Goal: Transaction & Acquisition: Purchase product/service

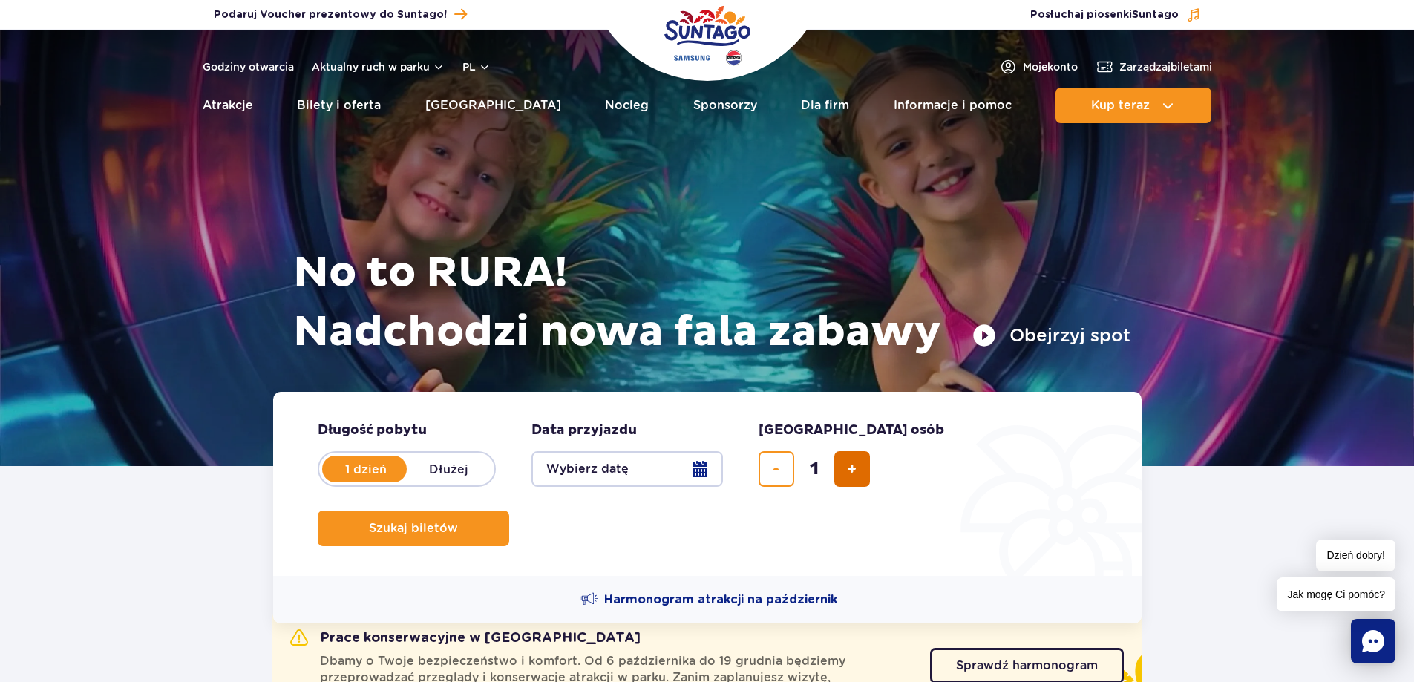
click at [855, 469] on span "dodaj bilet" at bounding box center [852, 469] width 10 height 0
type input "2"
click at [698, 467] on button "Wybierz datę" at bounding box center [626, 469] width 191 height 36
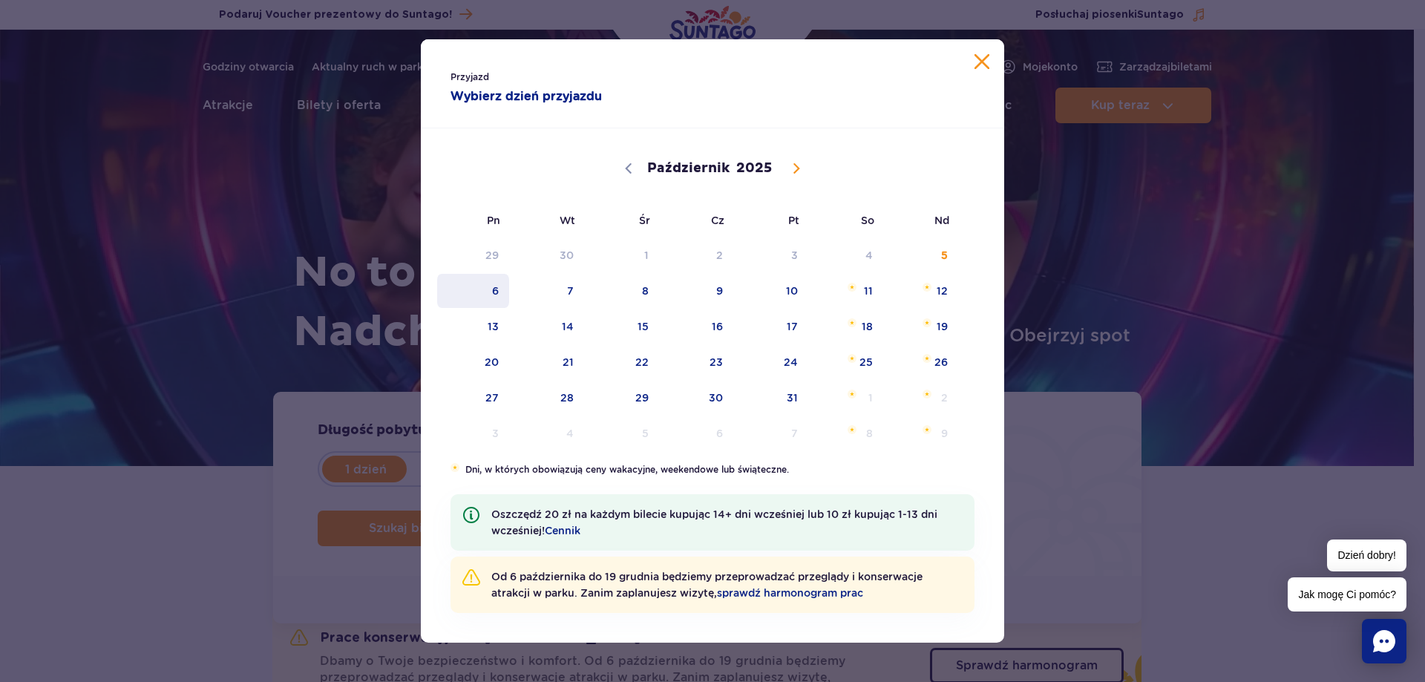
click at [494, 305] on span "6" at bounding box center [473, 291] width 75 height 34
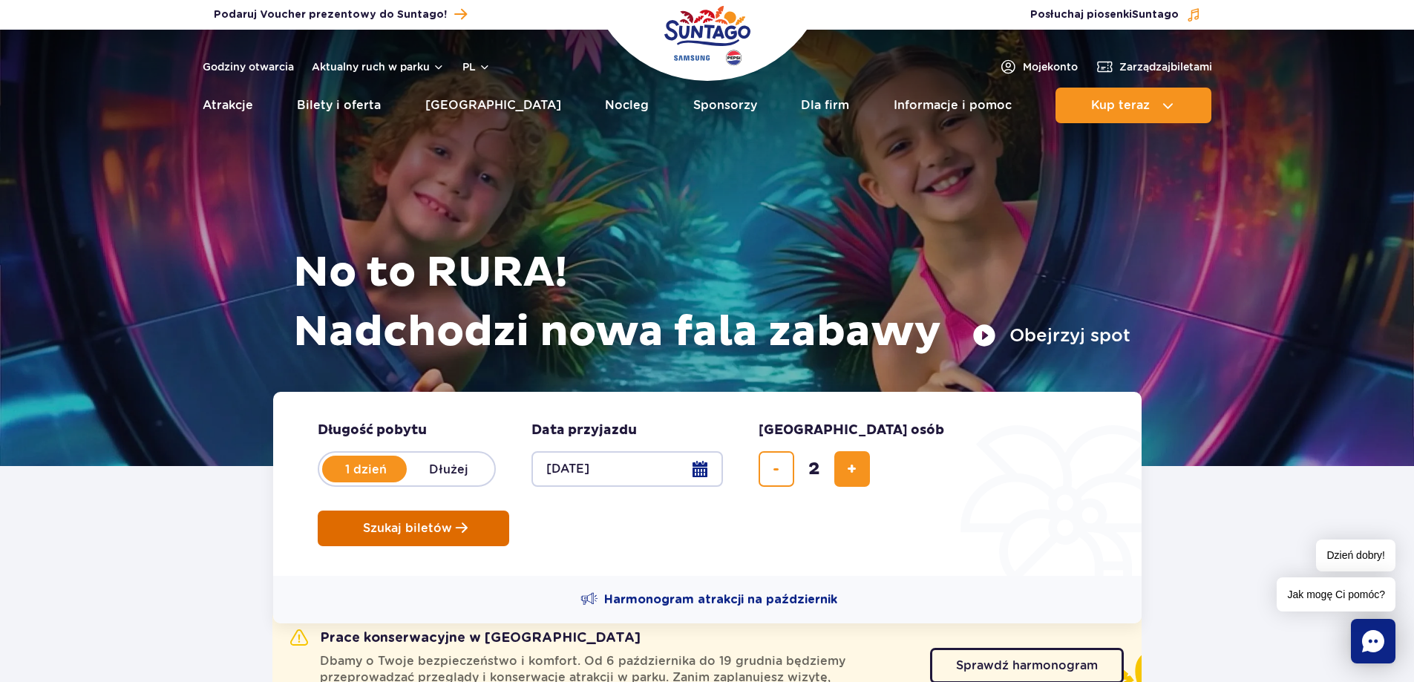
click at [509, 511] on button "Szukaj biletów" at bounding box center [413, 529] width 191 height 36
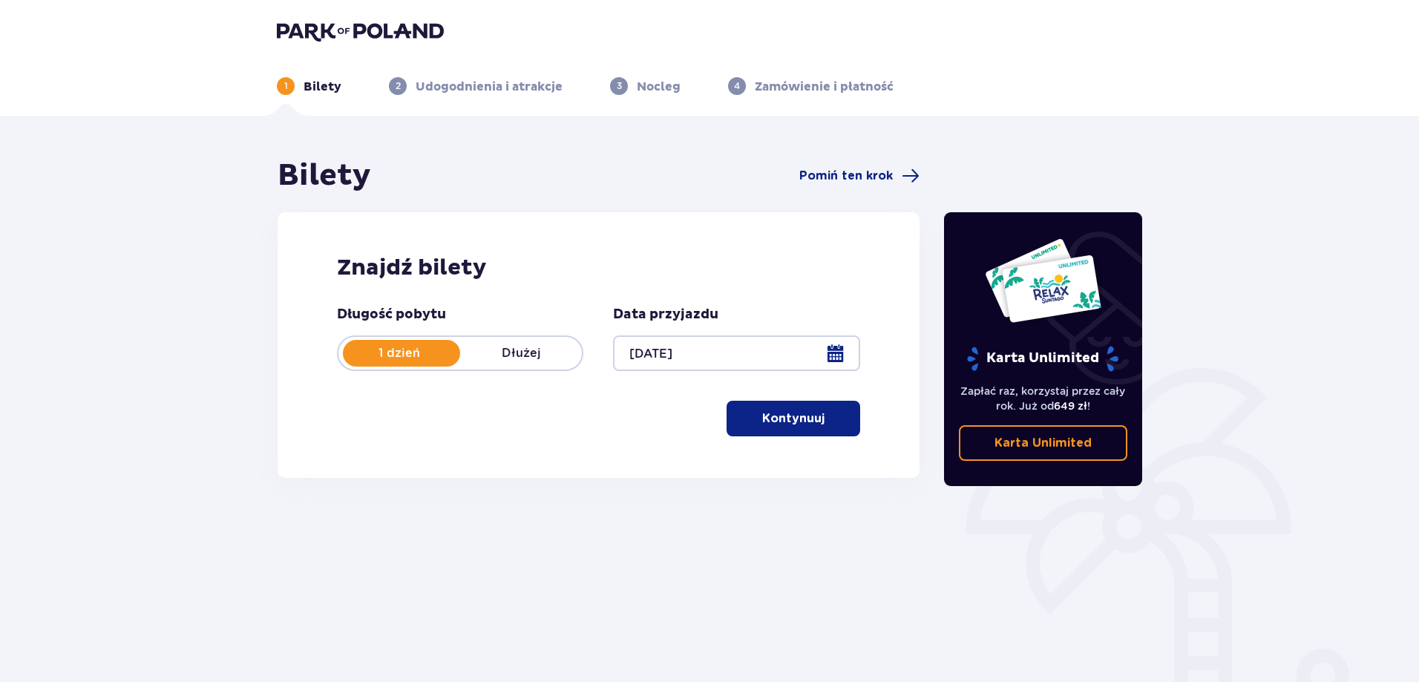
click at [774, 407] on button "Kontynuuj" at bounding box center [793, 419] width 134 height 36
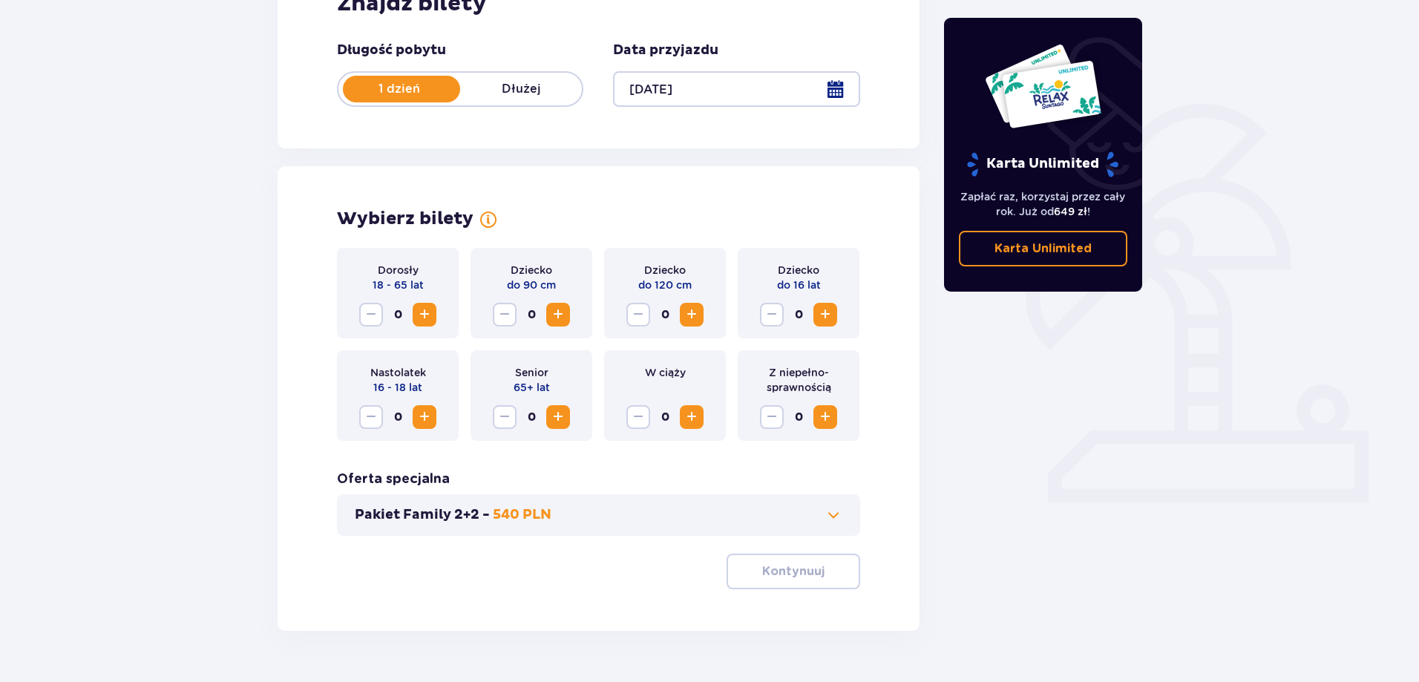
scroll to position [302, 0]
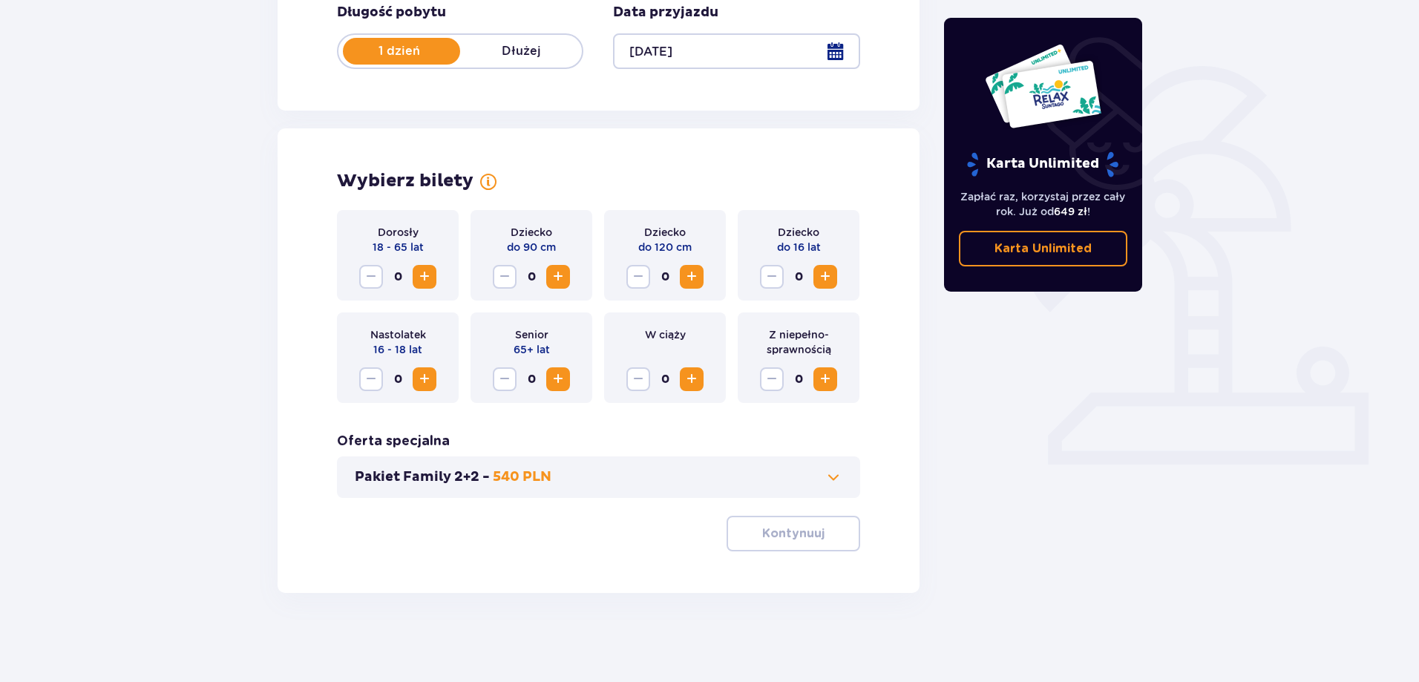
click at [701, 275] on button "Zwiększ" at bounding box center [692, 277] width 24 height 24
click at [638, 276] on span "Zmniejsz" at bounding box center [638, 277] width 18 height 18
click at [424, 272] on span "Zwiększ" at bounding box center [425, 277] width 18 height 18
click at [798, 540] on p "Kontynuuj" at bounding box center [793, 533] width 62 height 16
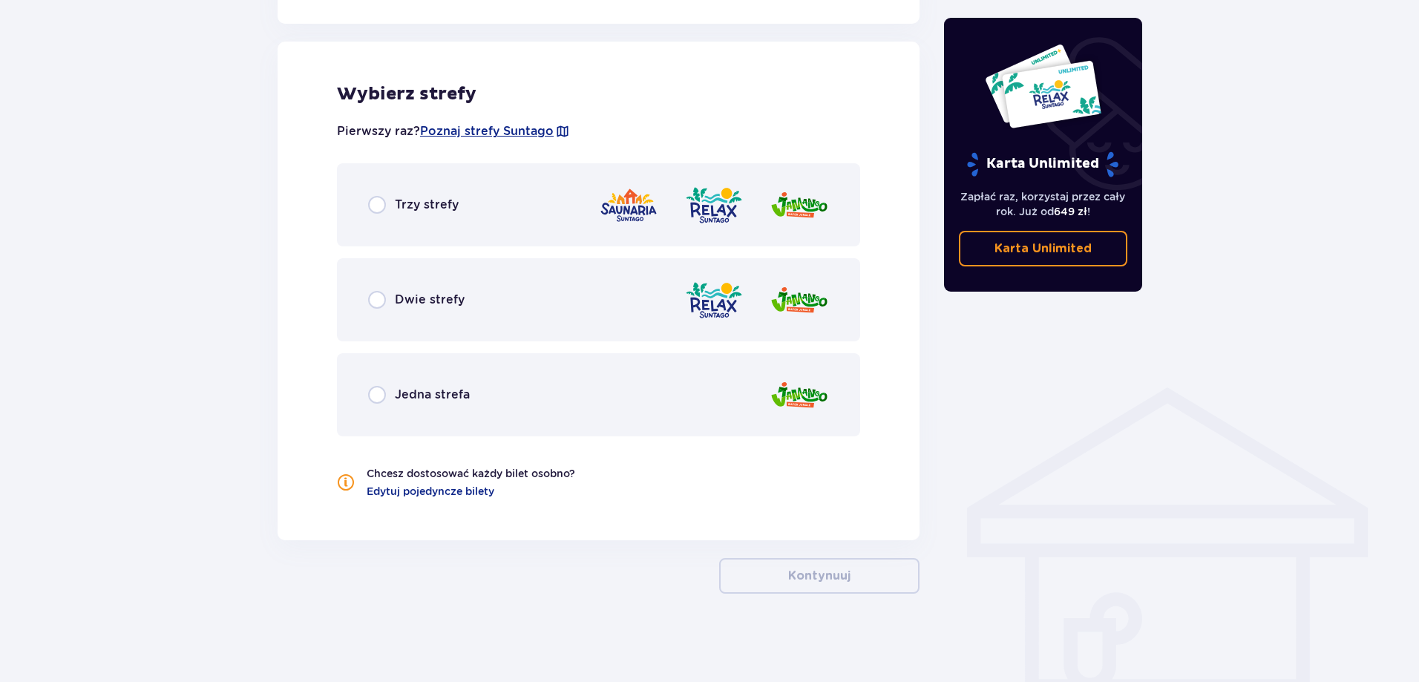
scroll to position [818, 0]
click at [375, 306] on input "radio" at bounding box center [377, 299] width 18 height 18
radio input "true"
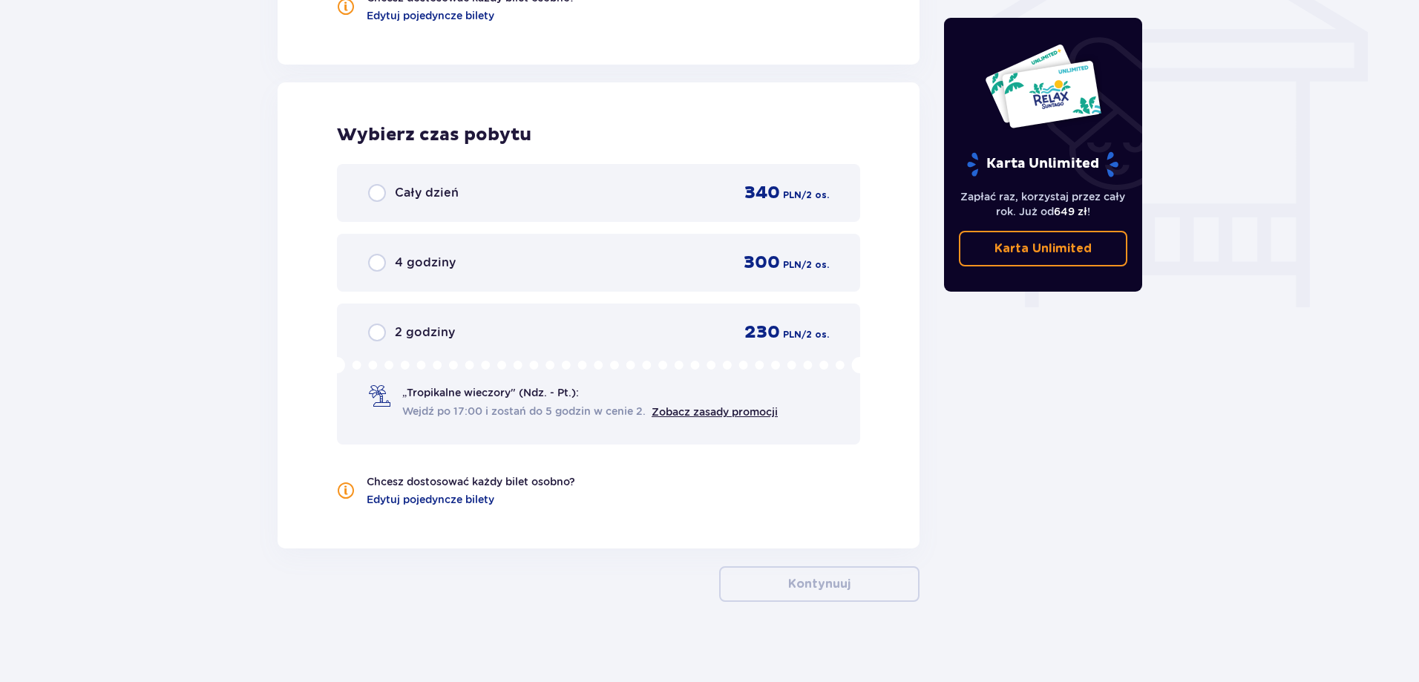
scroll to position [1302, 0]
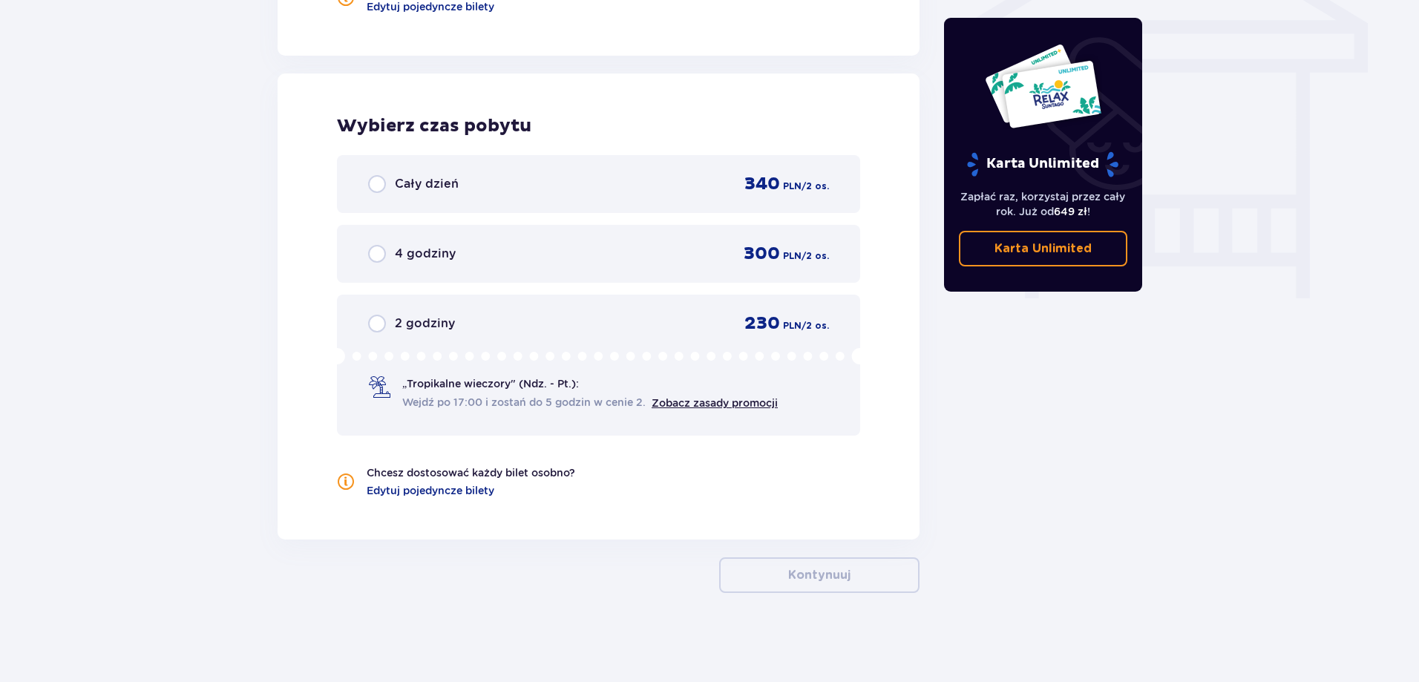
click at [379, 166] on div "Cały dzień 340 PLN / 2 os." at bounding box center [598, 184] width 523 height 58
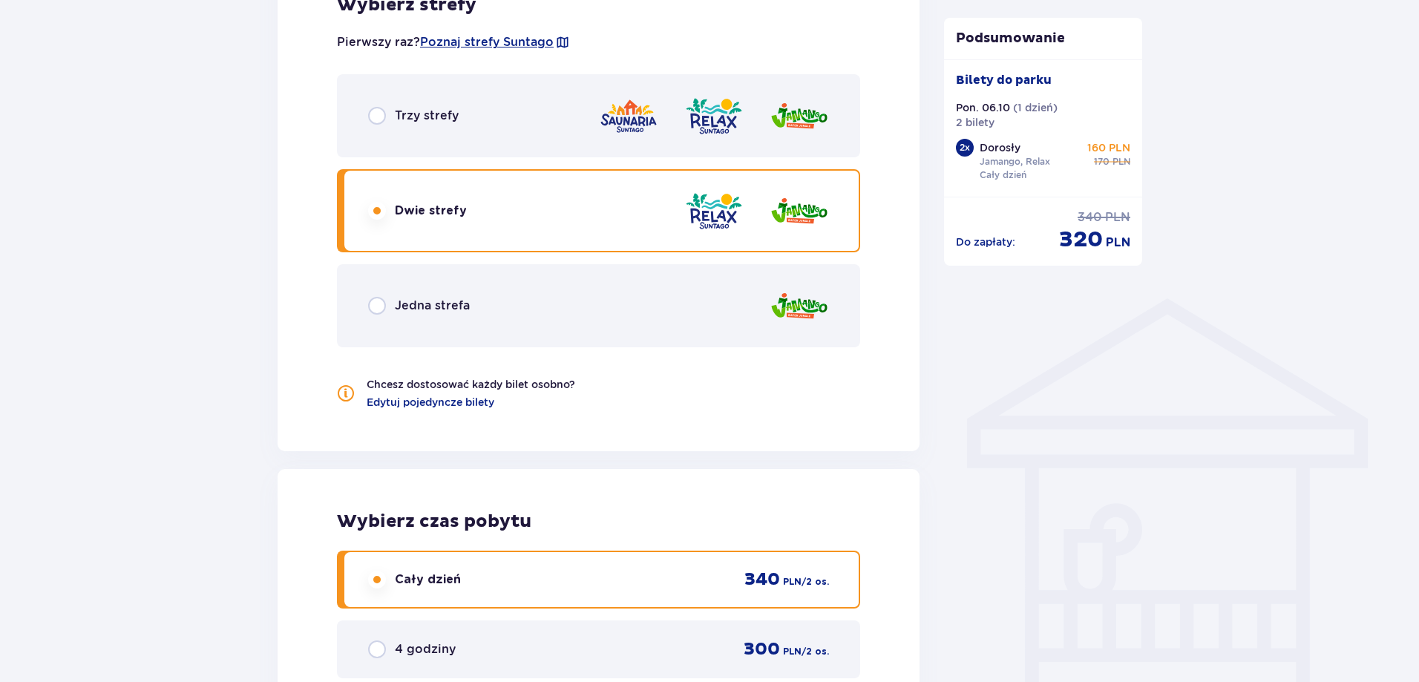
scroll to position [1385, 0]
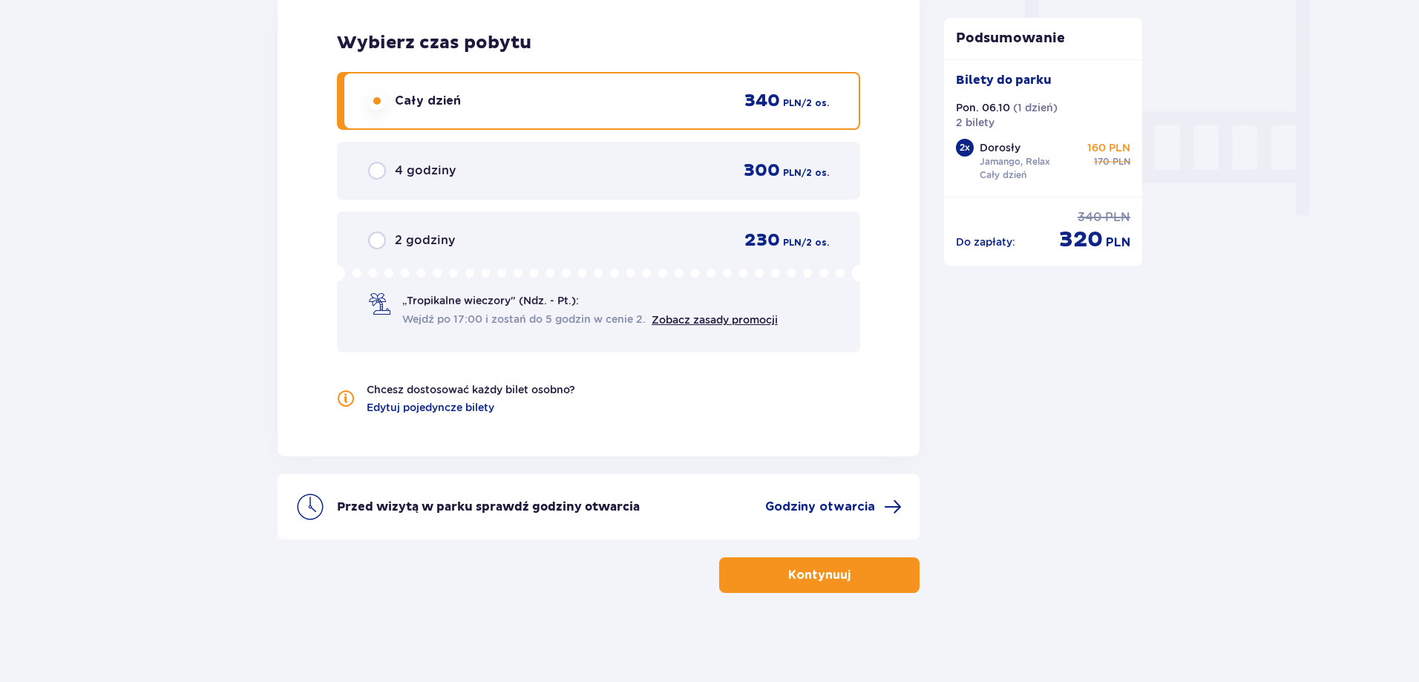
click at [859, 566] on span "button" at bounding box center [853, 575] width 18 height 18
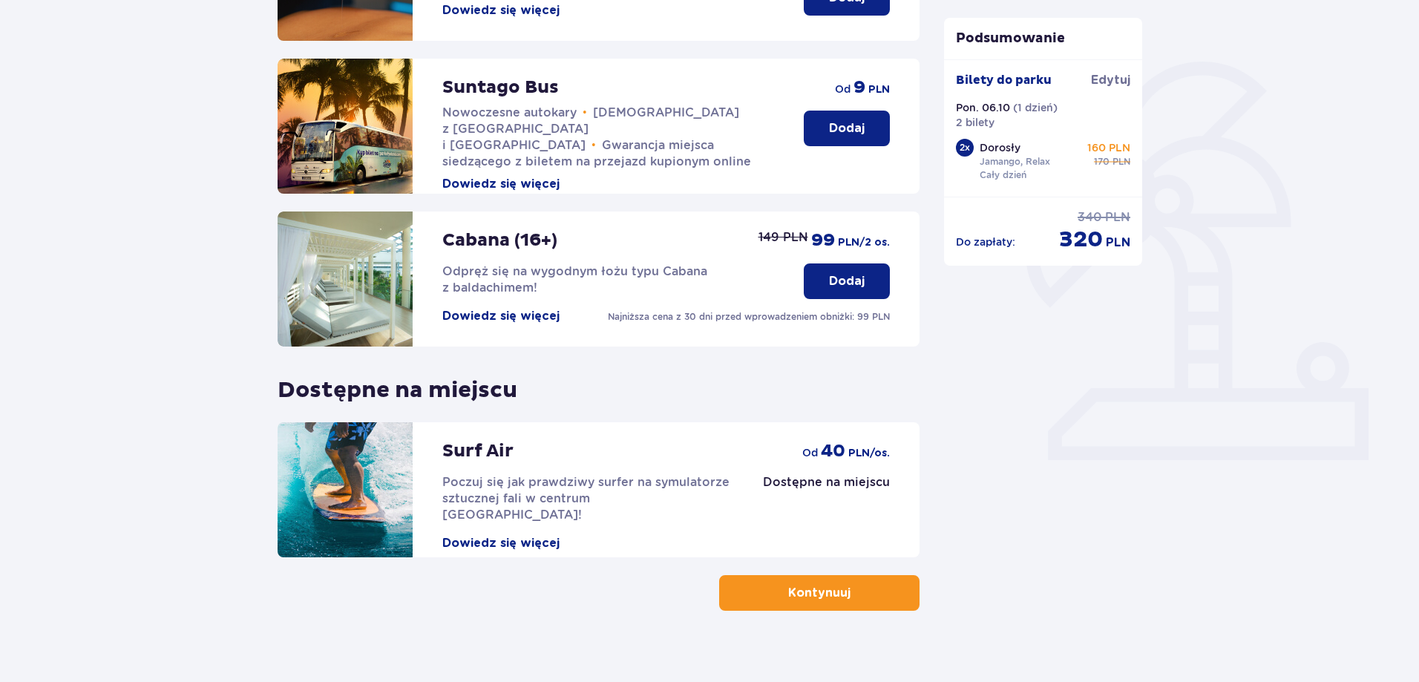
scroll to position [324, 0]
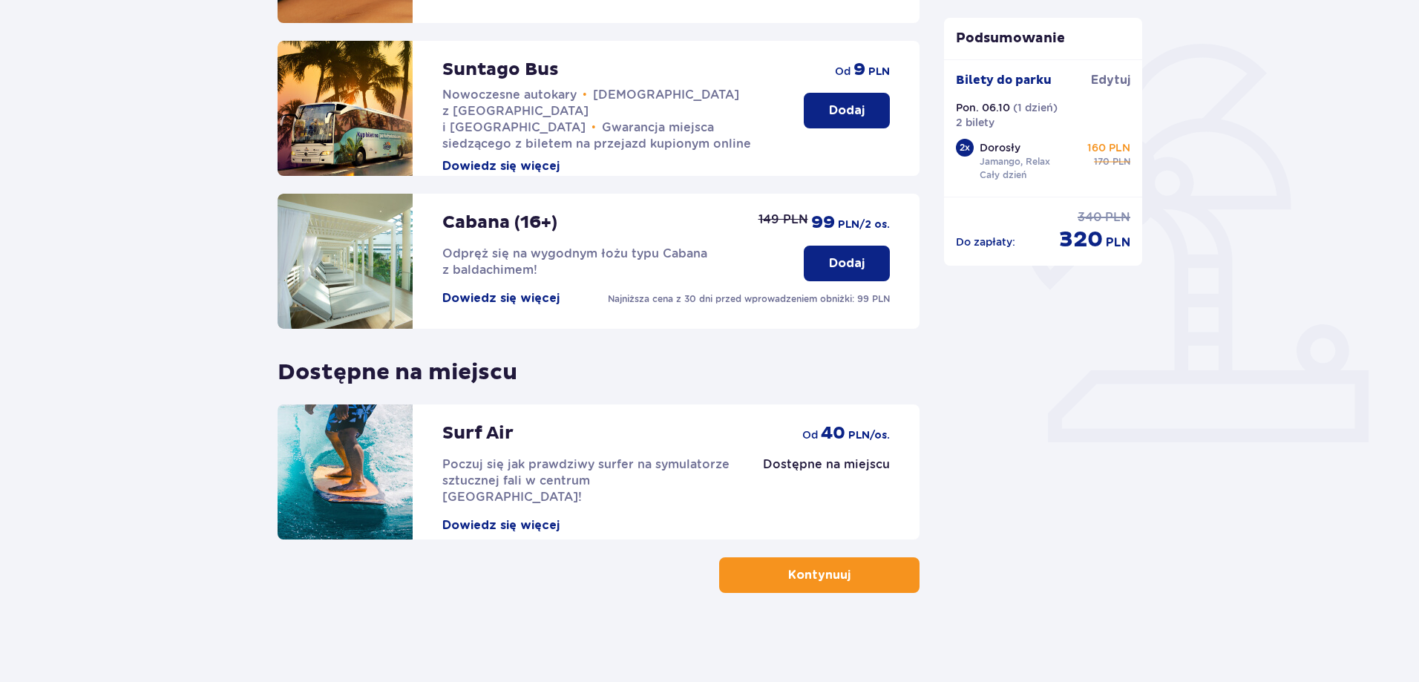
click at [817, 568] on p "Kontynuuj" at bounding box center [819, 575] width 62 height 16
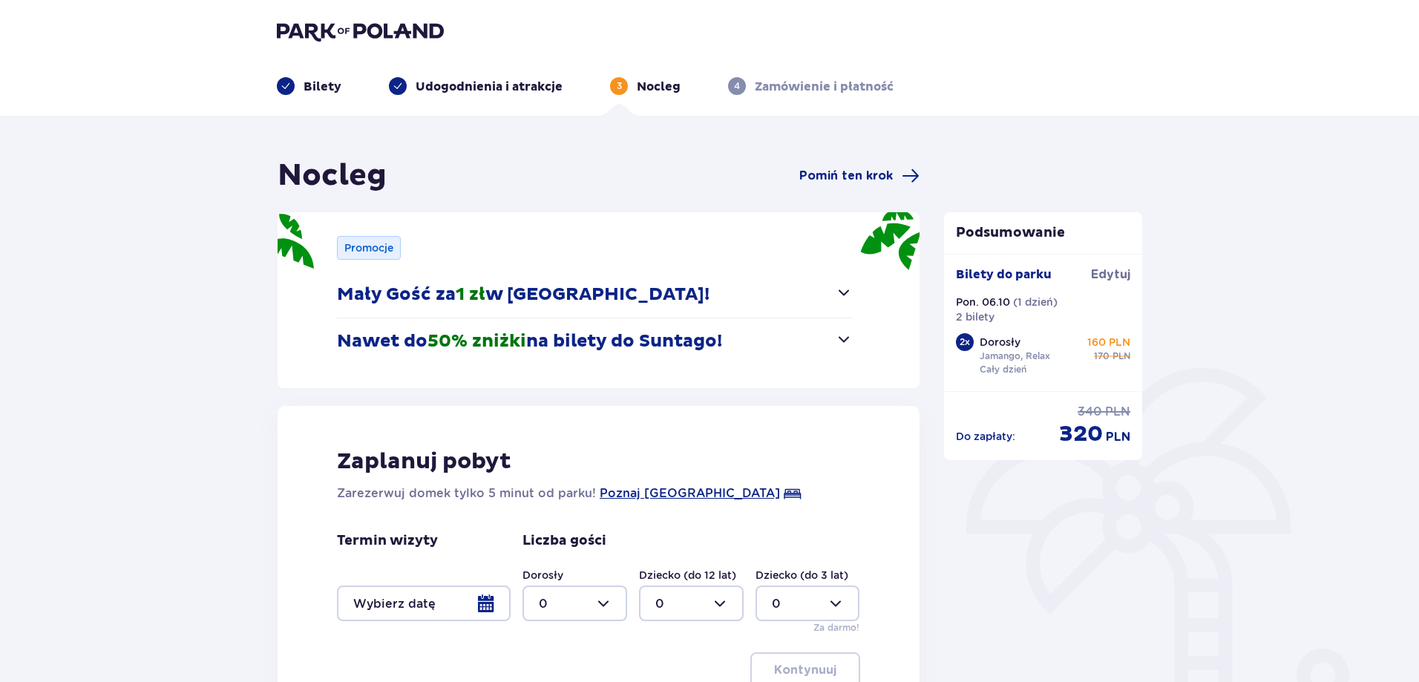
click at [843, 301] on button "Mały Gość za 1 zł w Suntago Village!" at bounding box center [595, 295] width 516 height 46
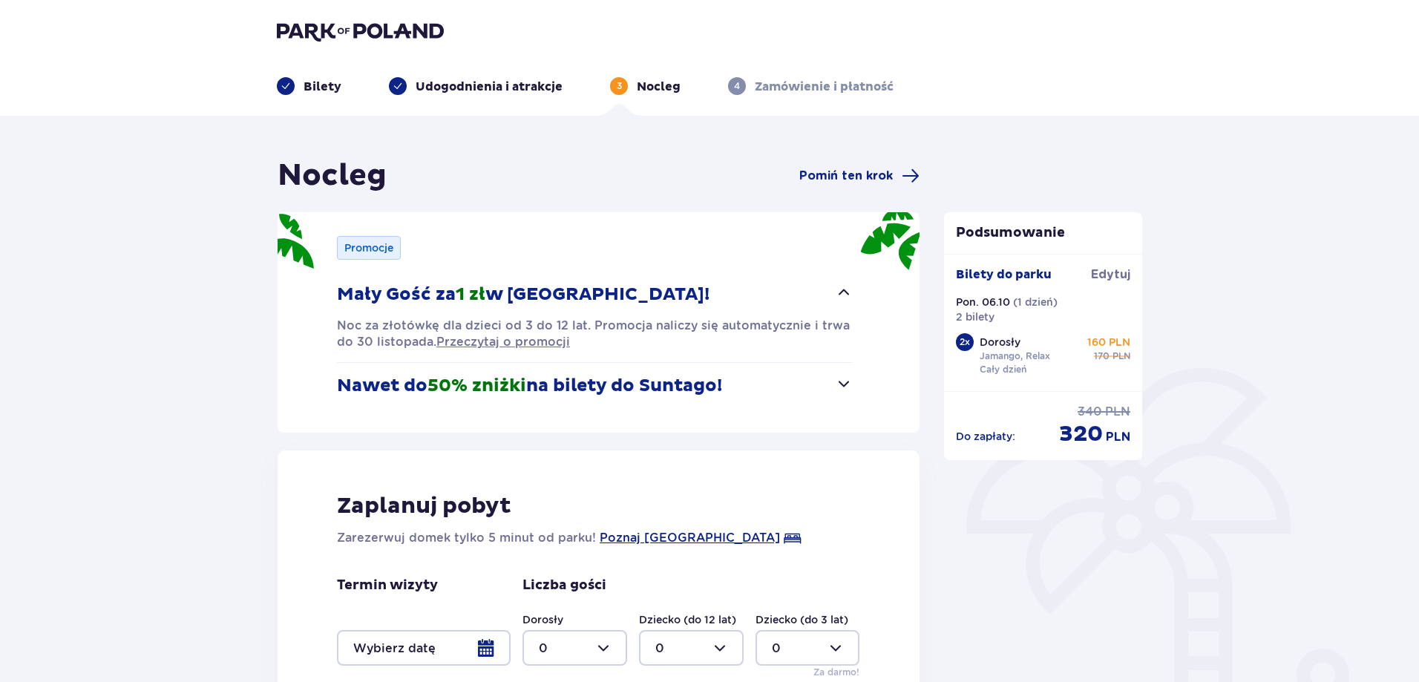
click at [848, 295] on span "button" at bounding box center [844, 292] width 18 height 18
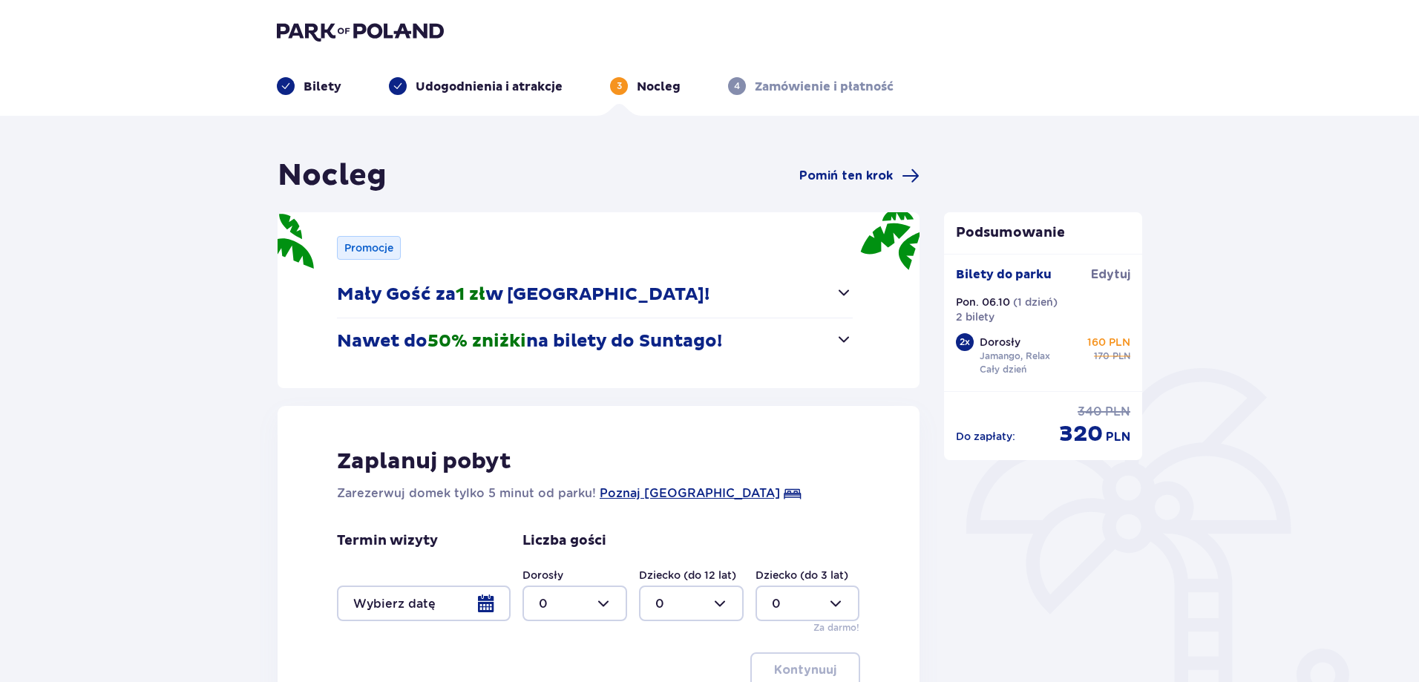
click at [832, 344] on button "Nawet do 50% zniżki na bilety do Suntago!" at bounding box center [595, 341] width 516 height 46
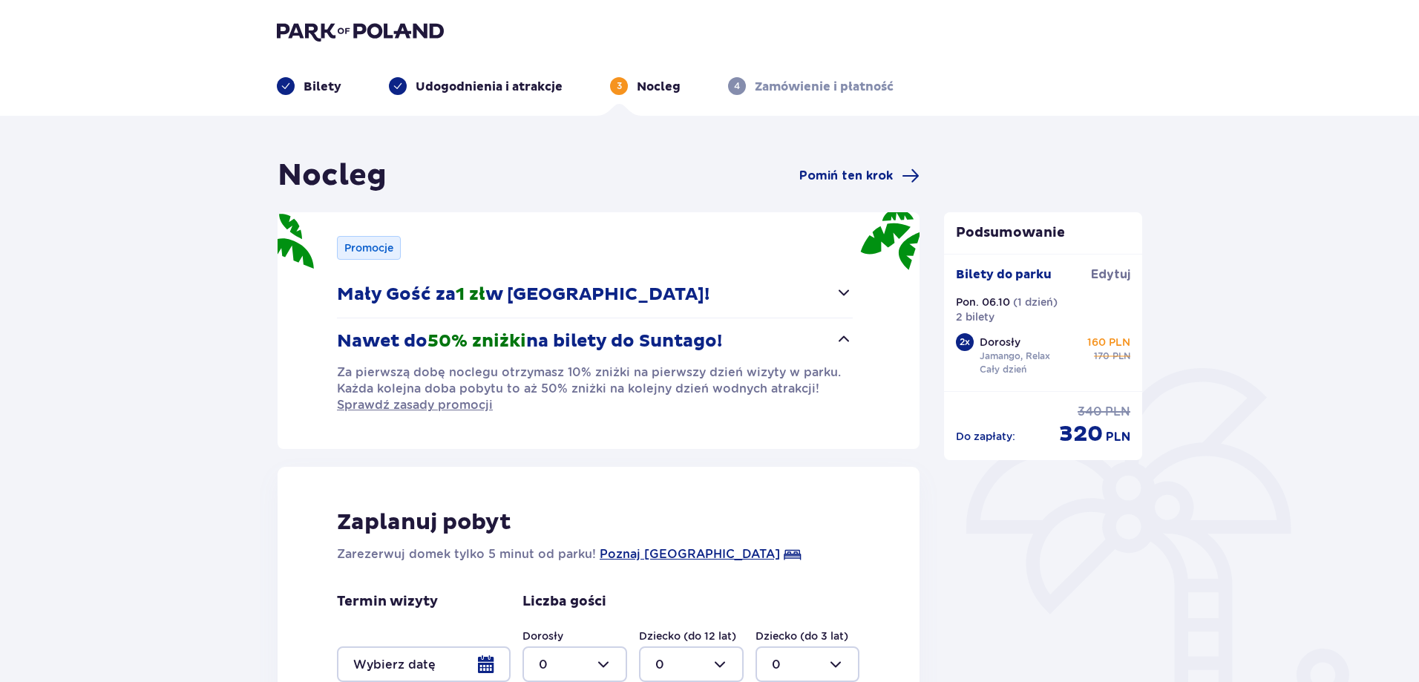
click at [832, 344] on button "Nawet do 50% zniżki na bilety do Suntago!" at bounding box center [595, 341] width 516 height 46
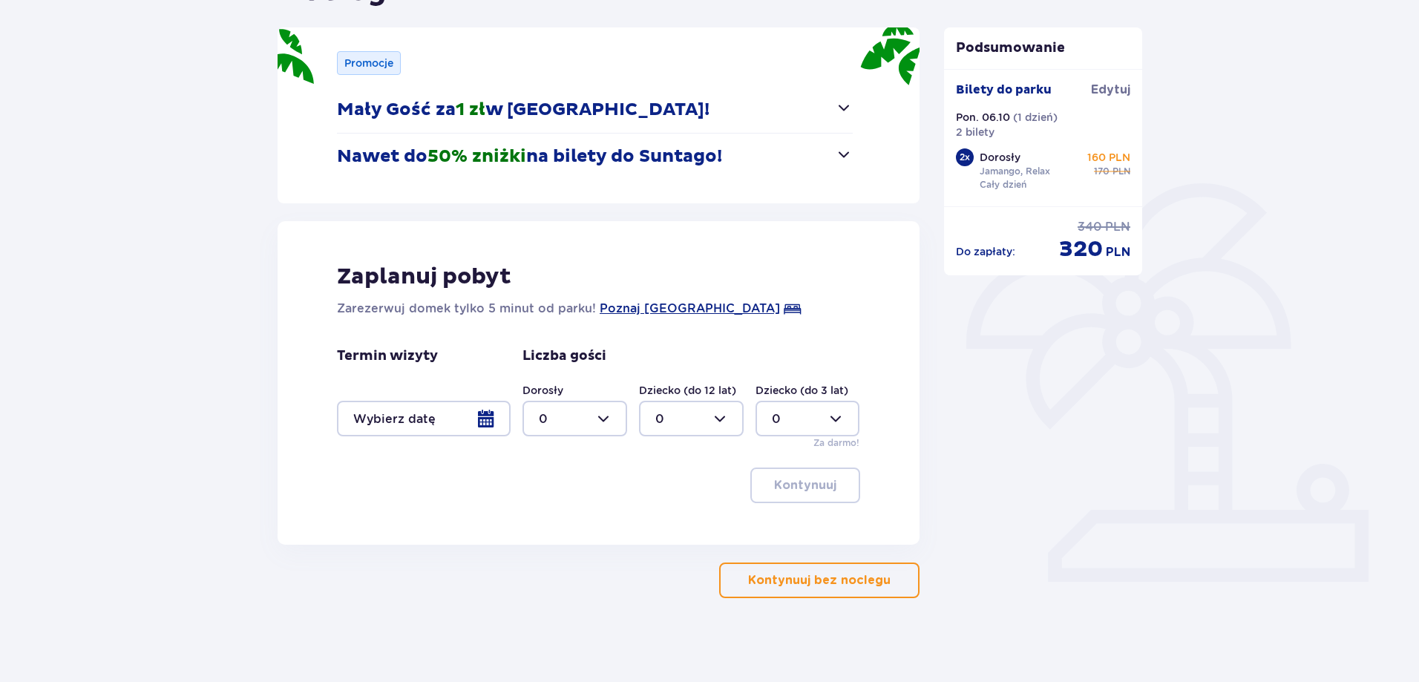
scroll to position [190, 0]
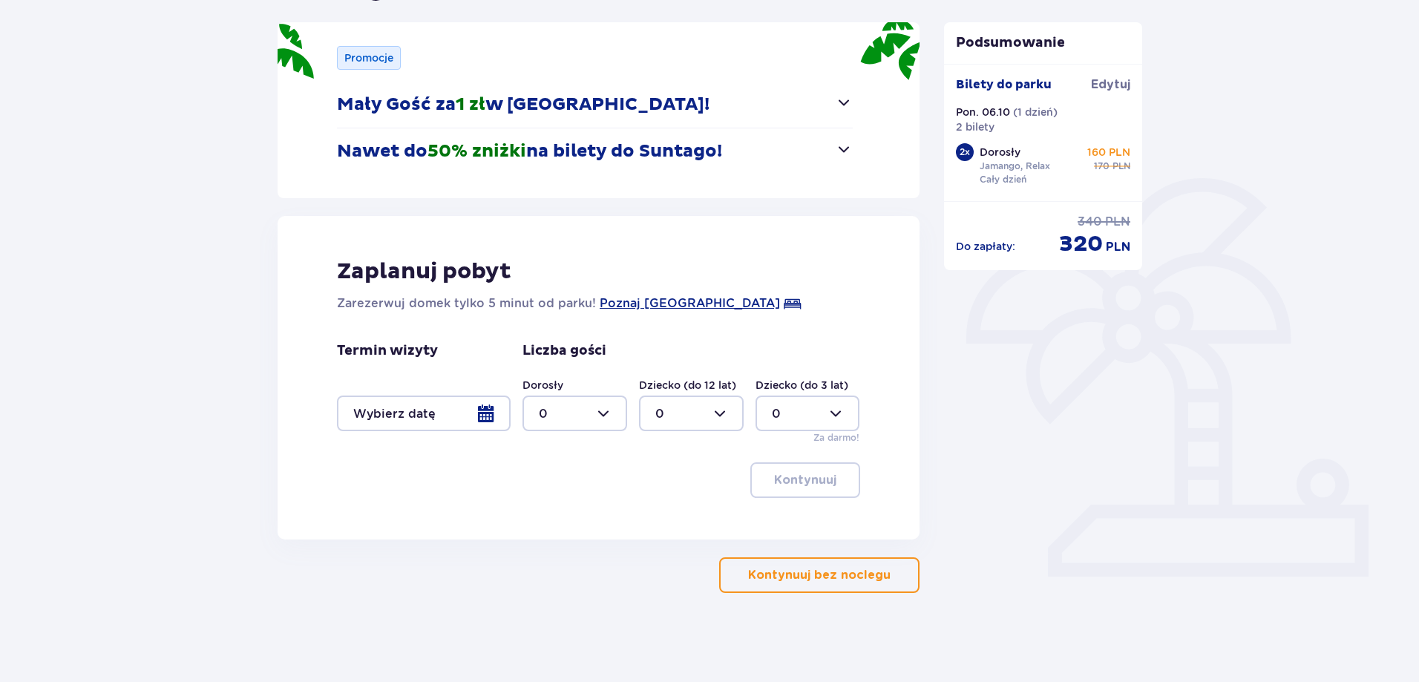
click at [767, 570] on p "Kontynuuj bez noclegu" at bounding box center [819, 575] width 142 height 16
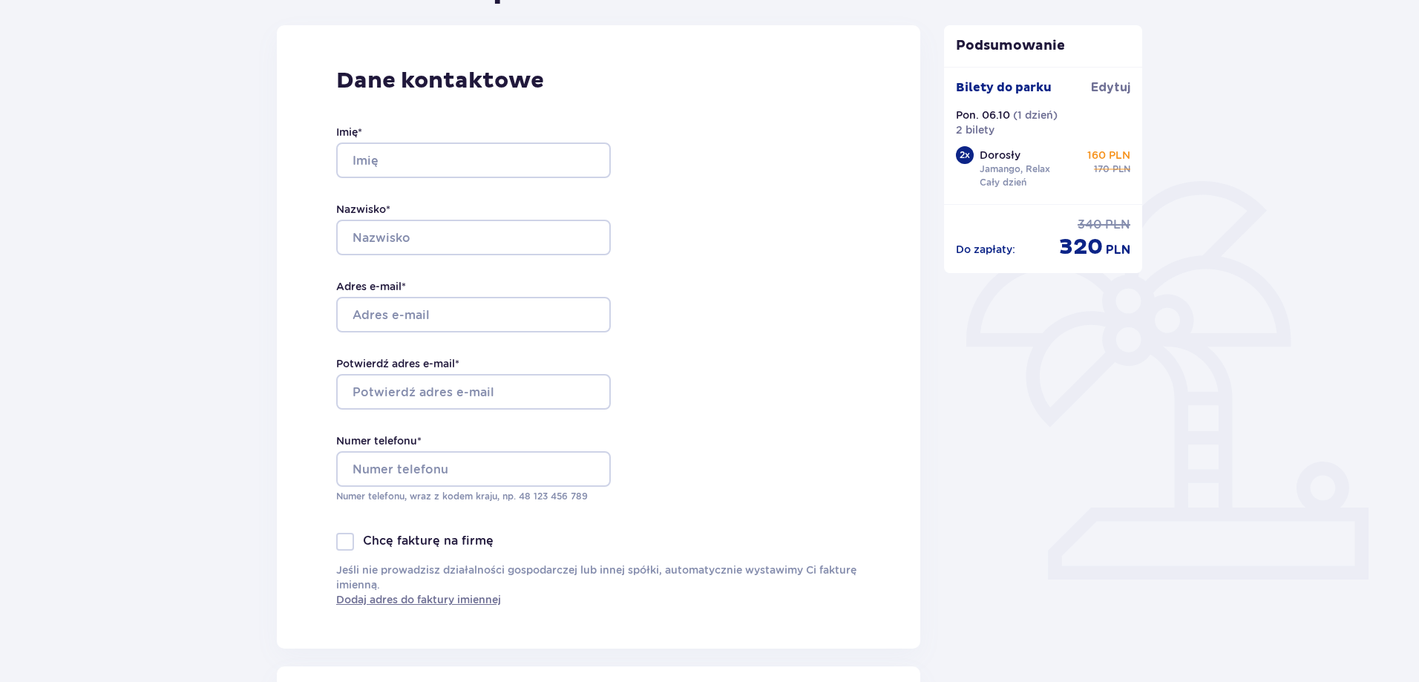
scroll to position [198, 0]
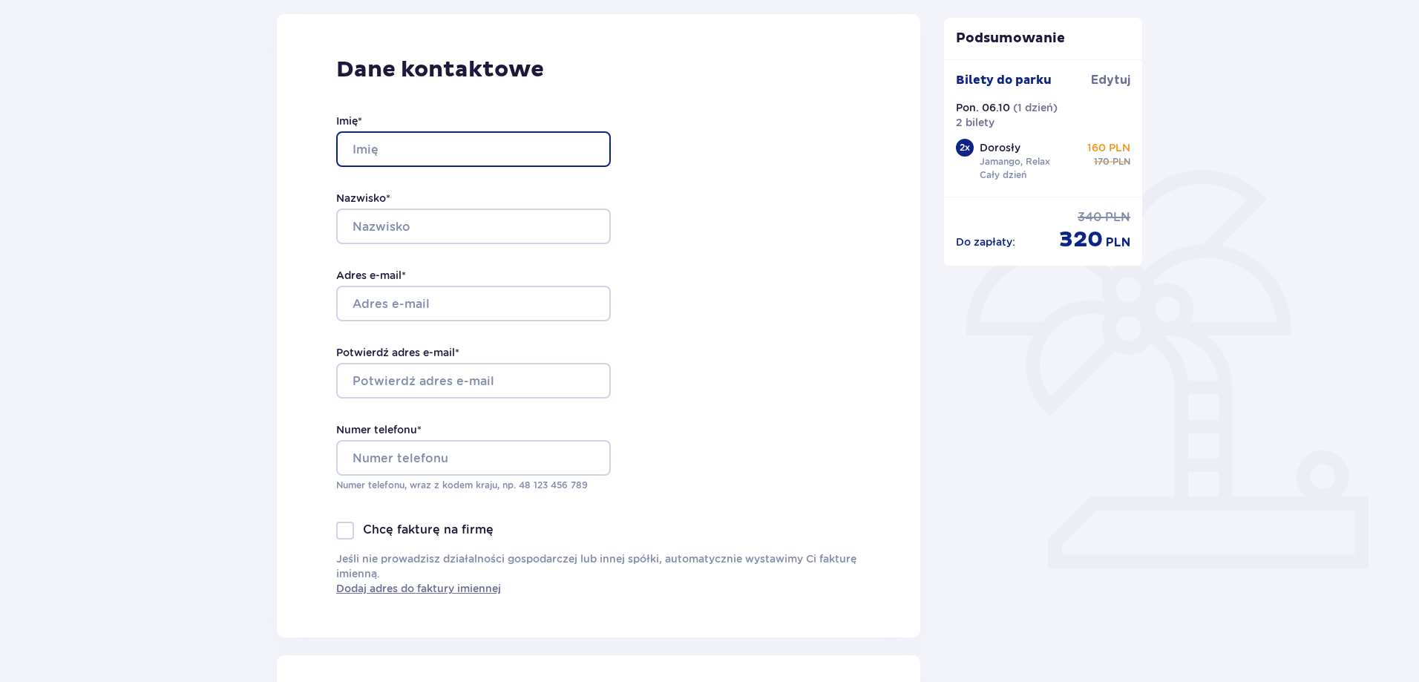
click at [387, 148] on input "Imię *" at bounding box center [473, 149] width 275 height 36
type input "Artur"
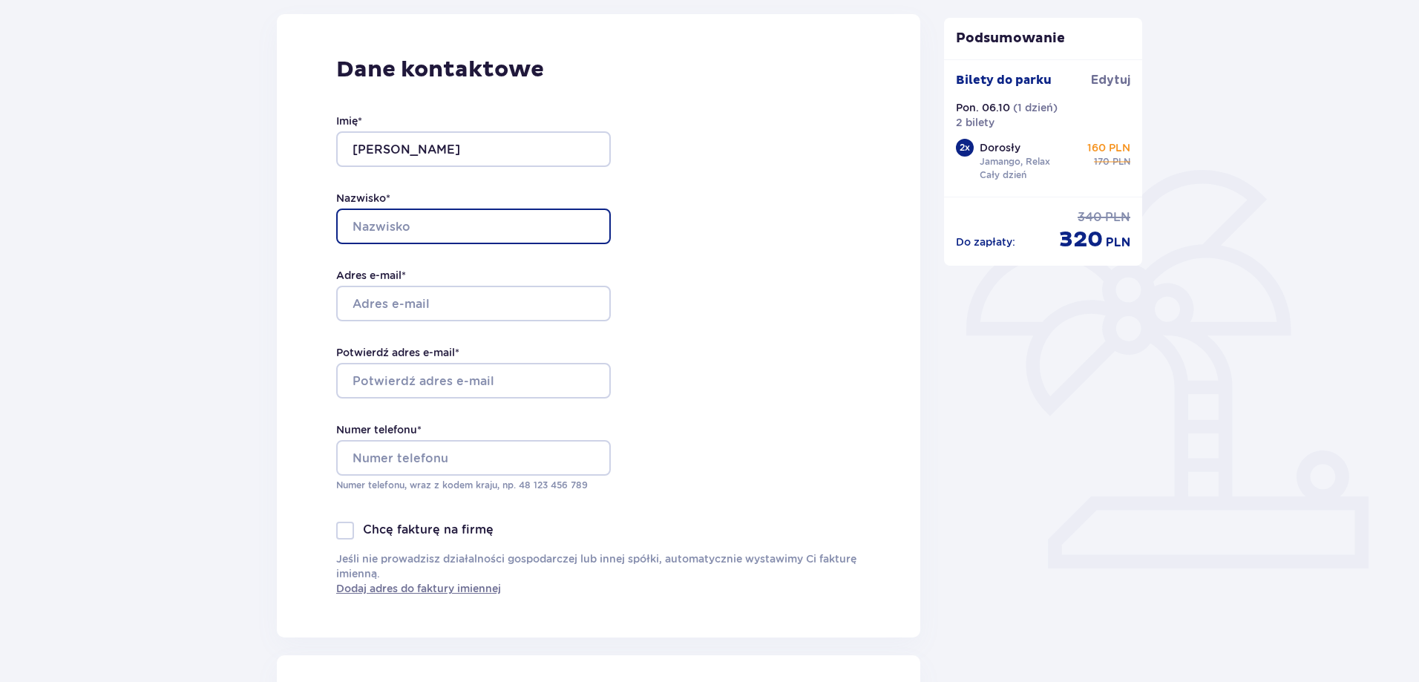
type input "Siedlec"
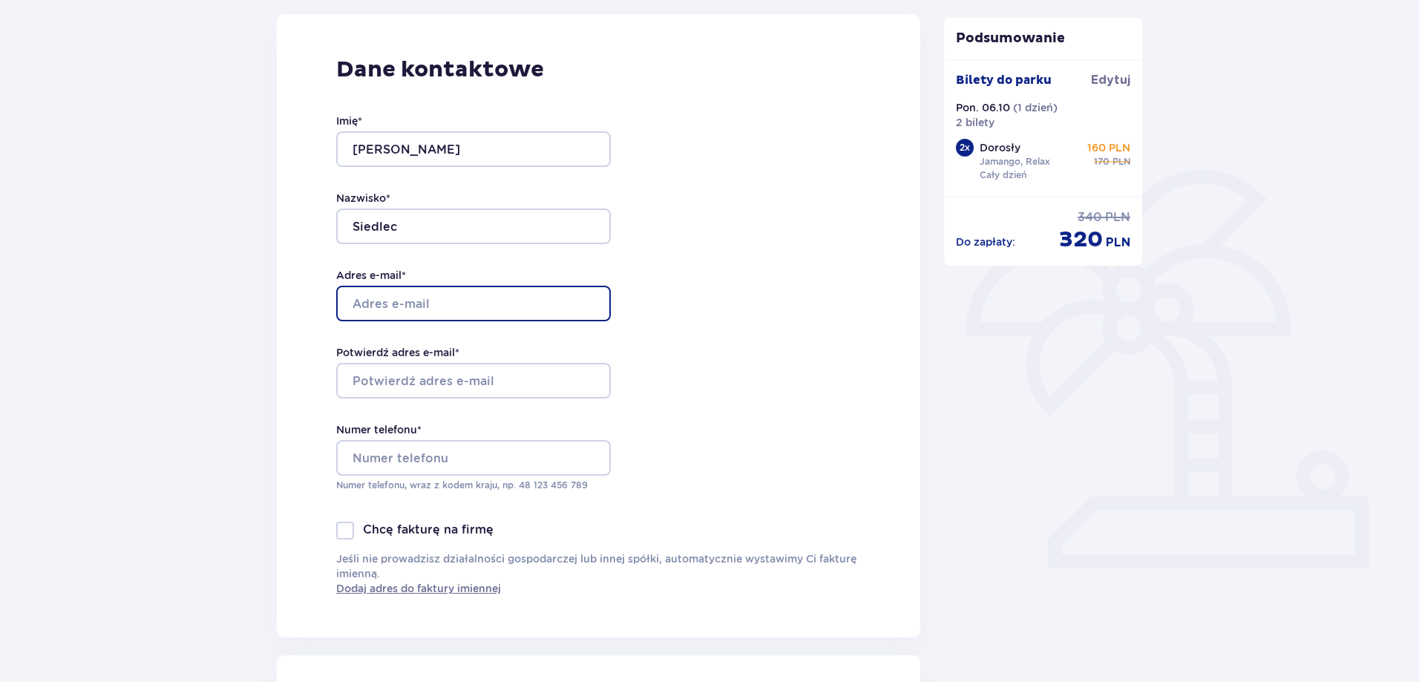
type input "[EMAIL_ADDRESS][DOMAIN_NAME]"
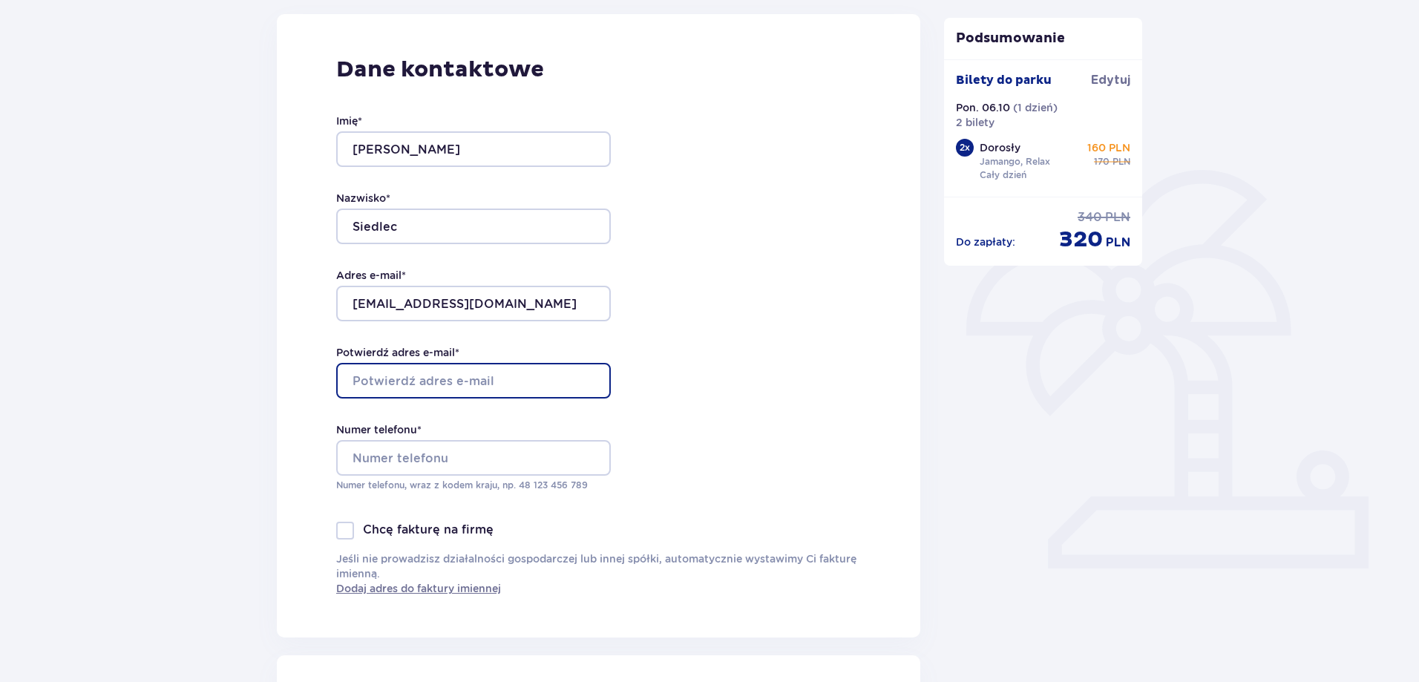
type input "[EMAIL_ADDRESS][DOMAIN_NAME]"
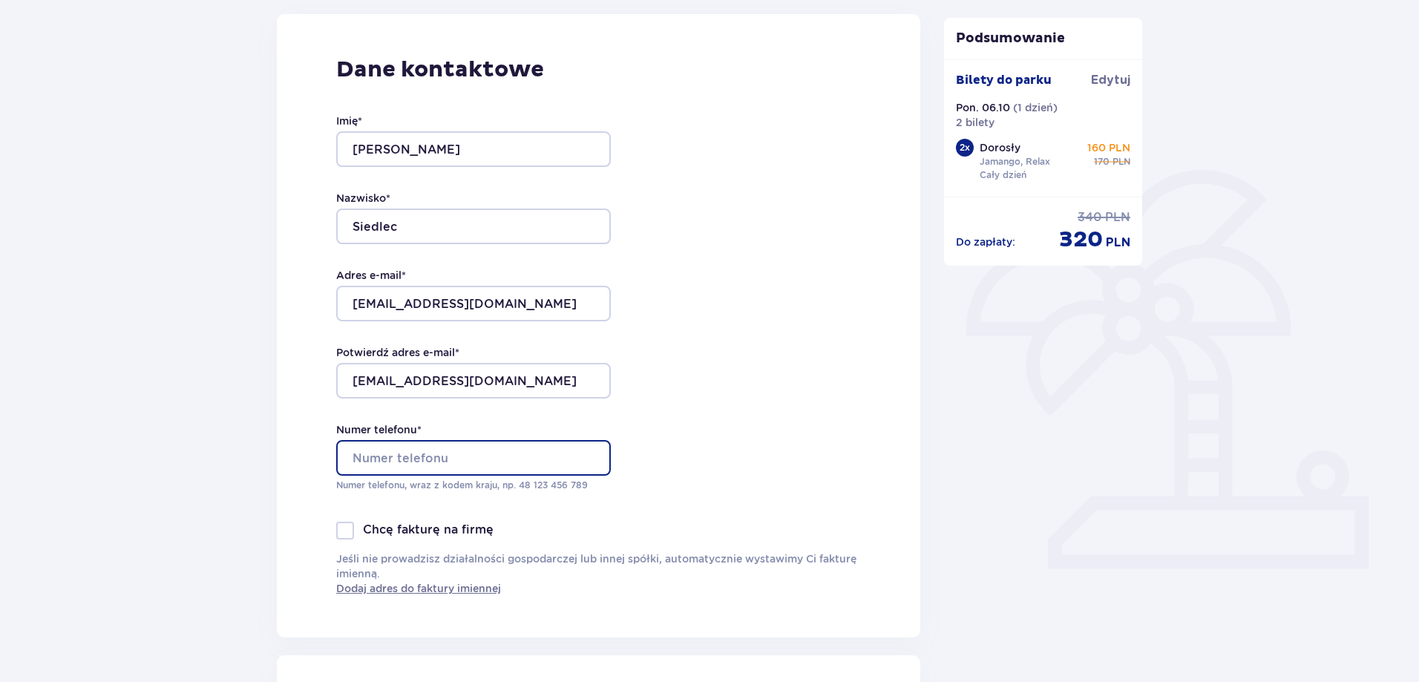
type input "605345020"
click at [729, 256] on div "Dane kontaktowe Imię * Artur Nazwisko * Siedlec Adres e-mail * artur14917@gmail…" at bounding box center [598, 325] width 643 height 623
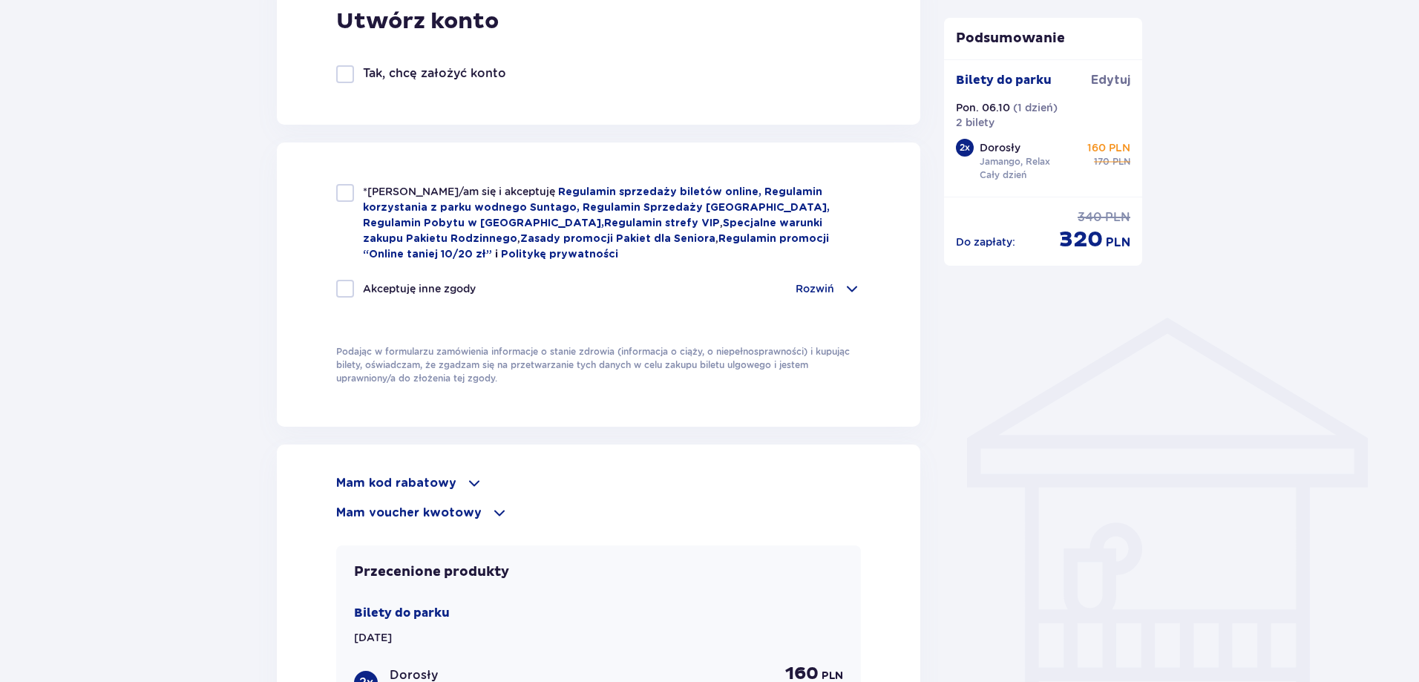
scroll to position [890, 0]
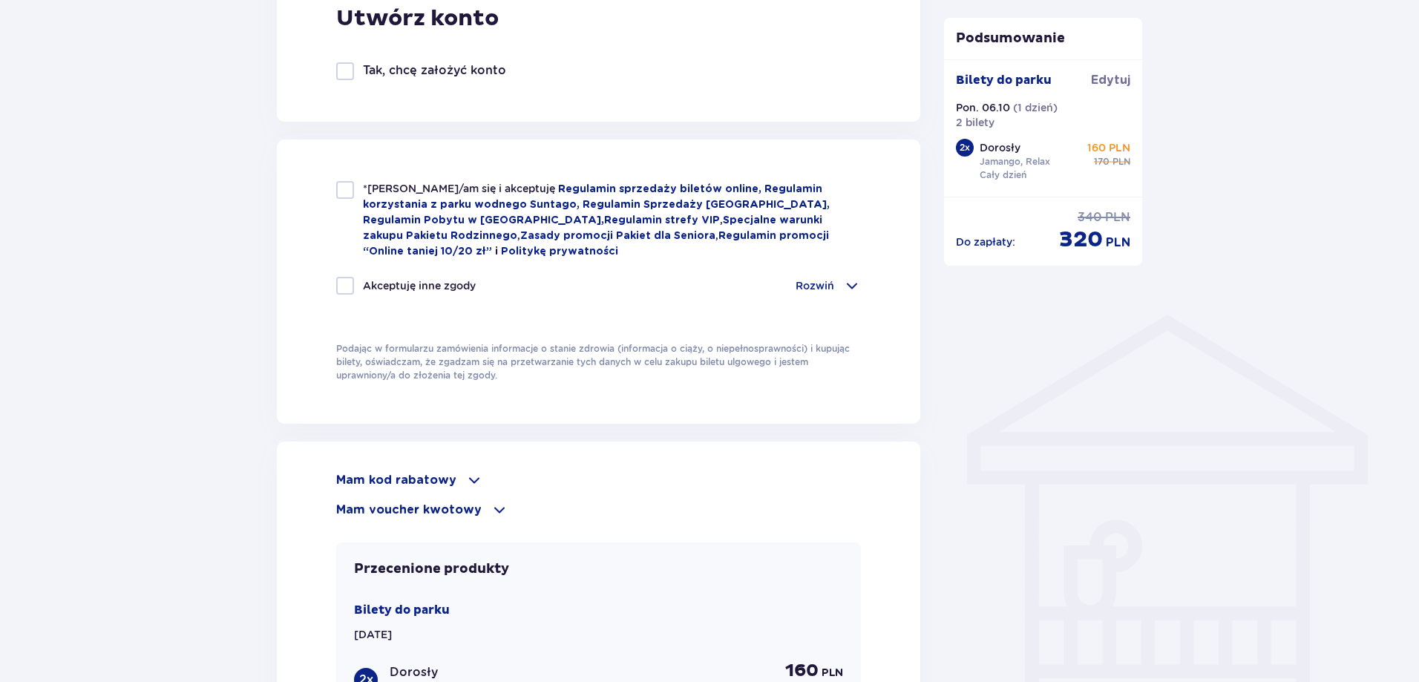
click at [350, 193] on div at bounding box center [345, 190] width 18 height 18
checkbox input "true"
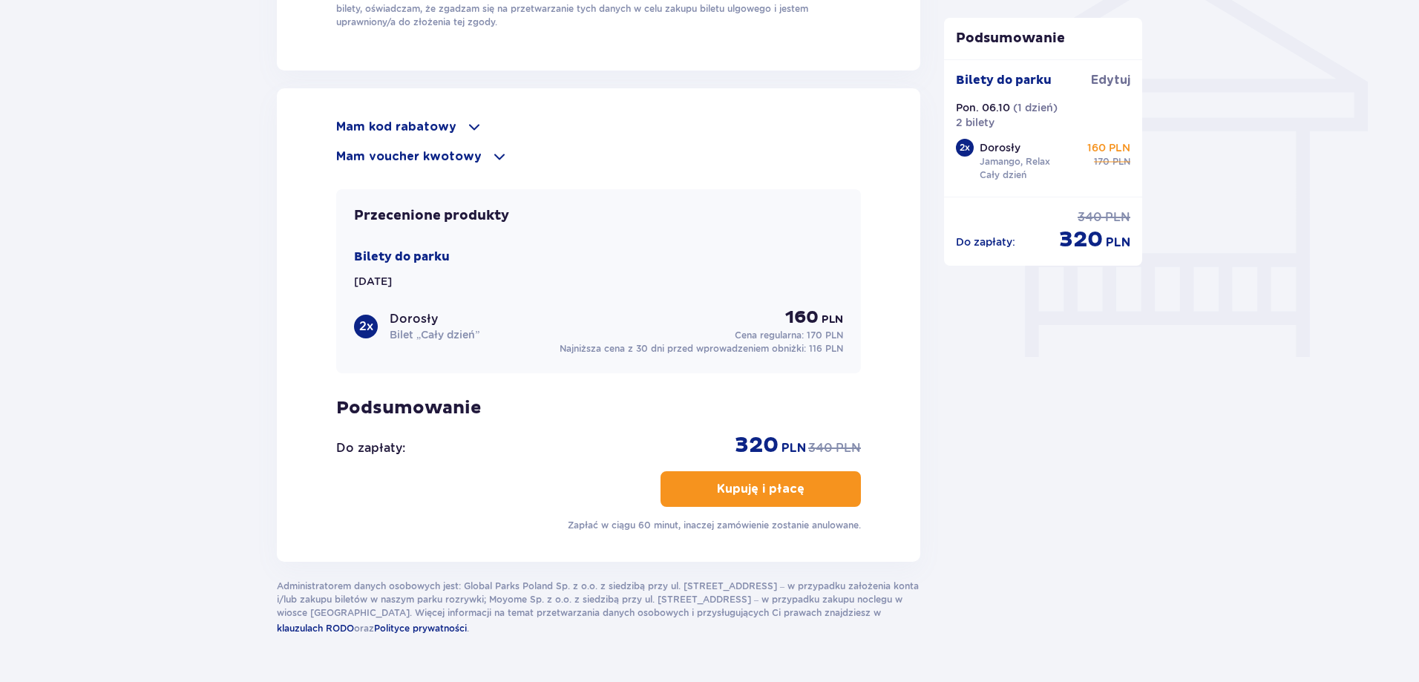
scroll to position [1283, 0]
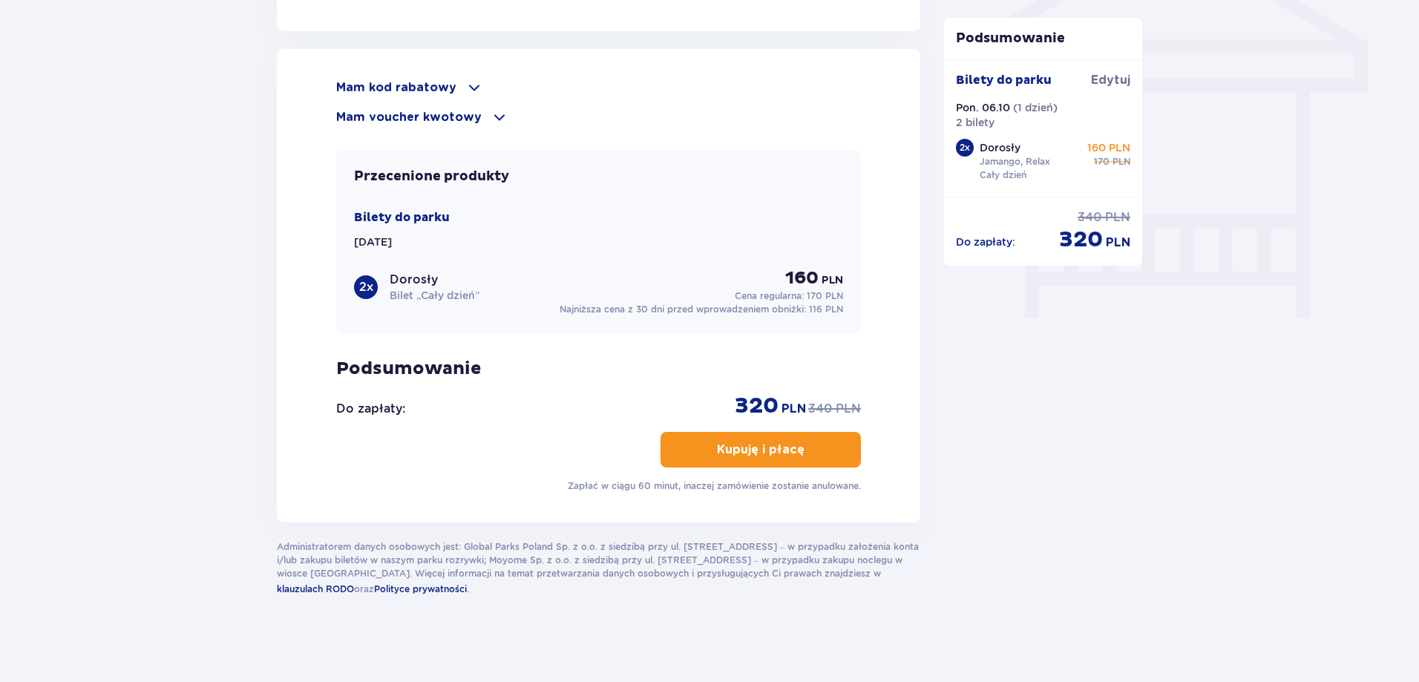
click at [778, 444] on p "Kupuję i płacę" at bounding box center [761, 450] width 88 height 16
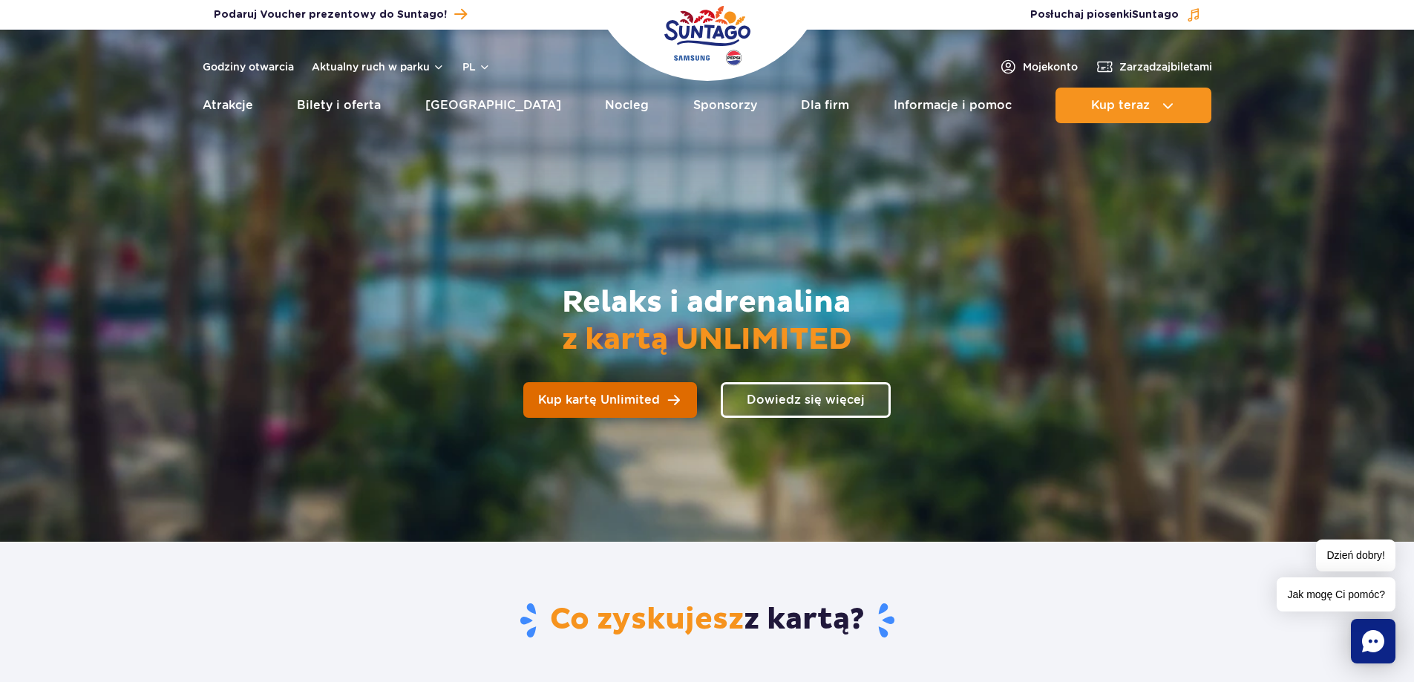
click at [622, 403] on span "Kup kartę Unlimited" at bounding box center [599, 400] width 122 height 12
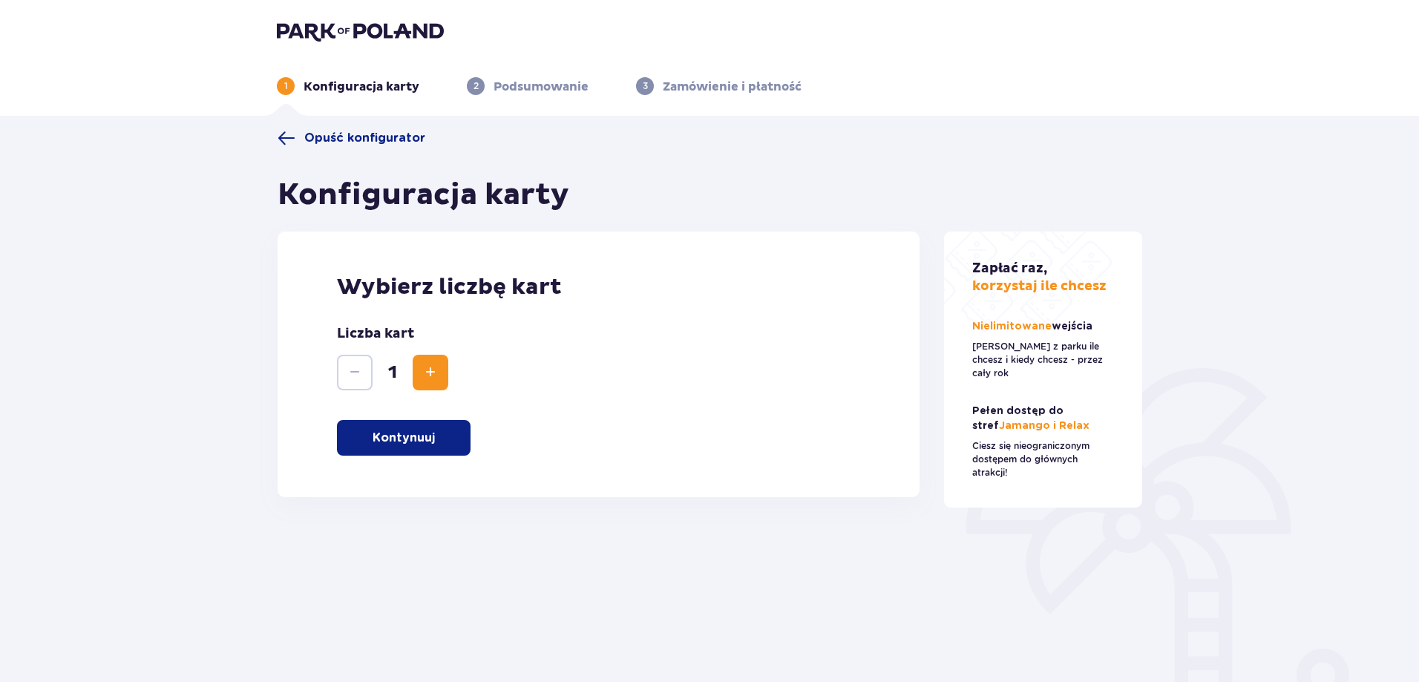
click at [419, 450] on button "Kontynuuj" at bounding box center [404, 438] width 134 height 36
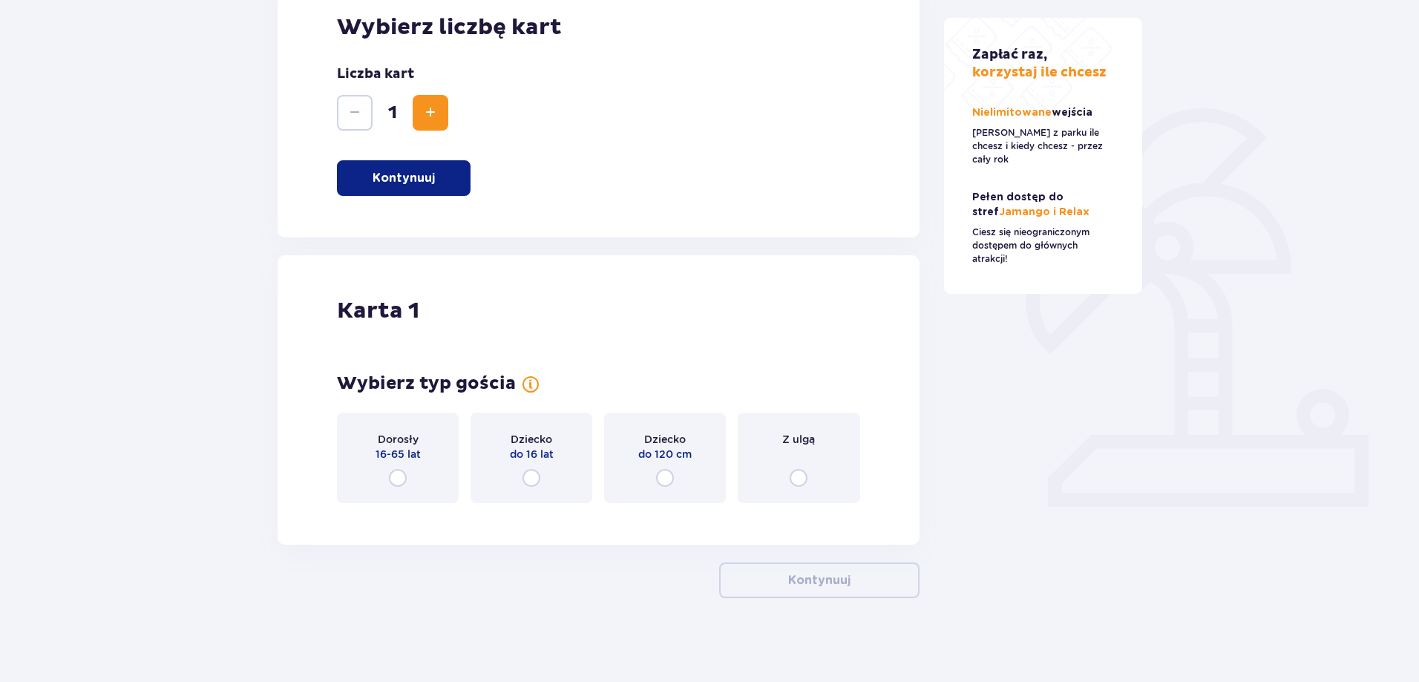
scroll to position [265, 0]
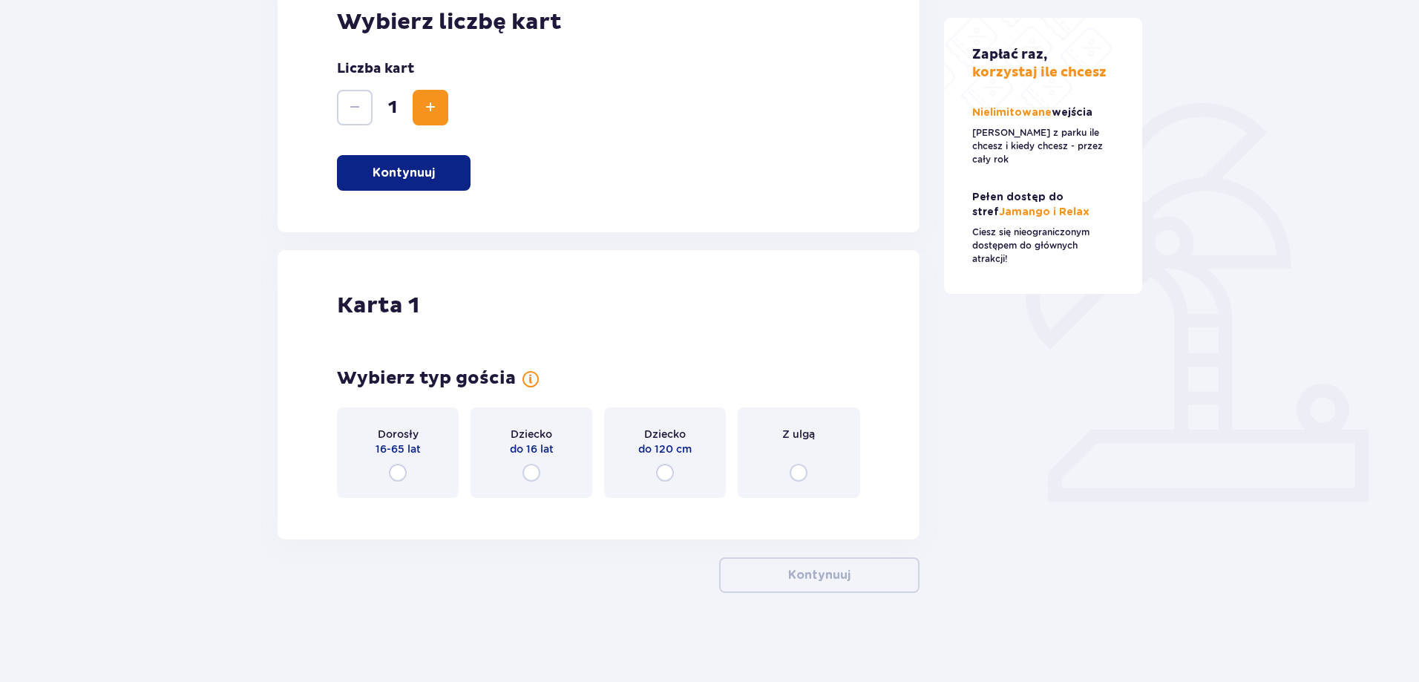
click at [387, 467] on div "Dorosły 16-65 lat" at bounding box center [398, 452] width 122 height 91
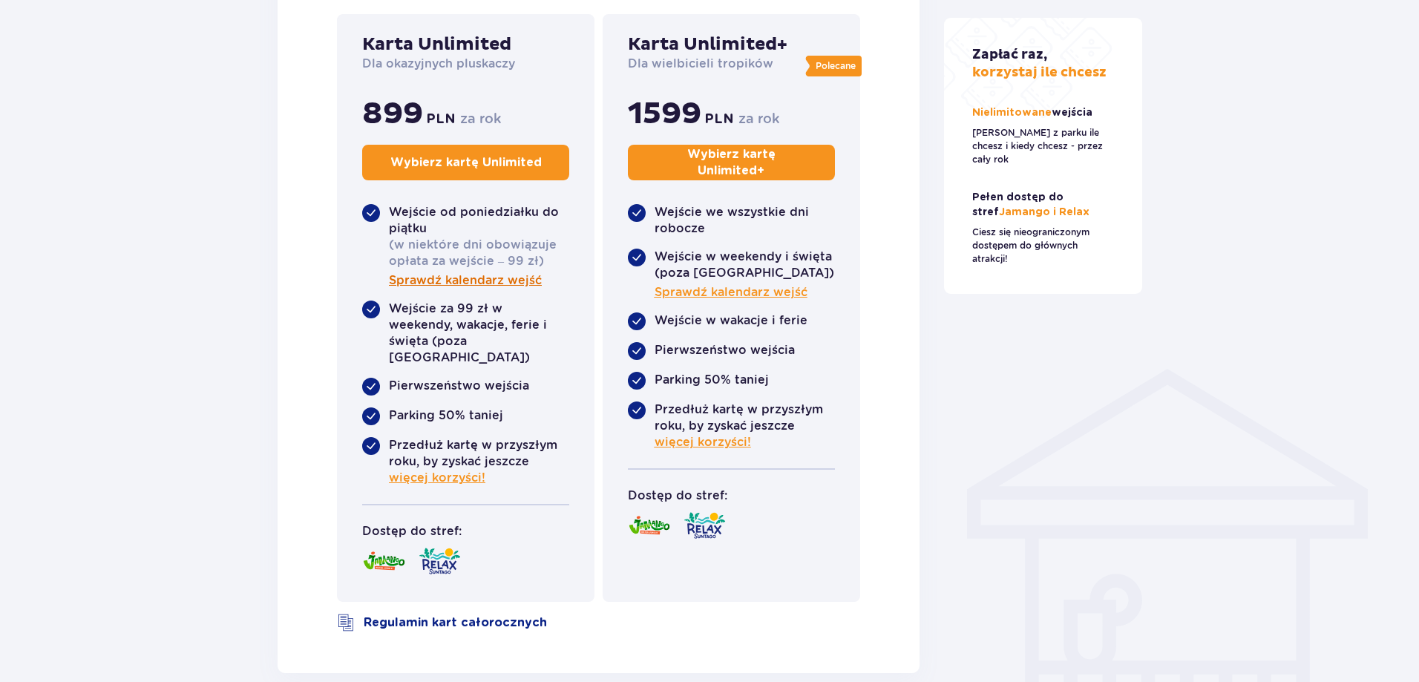
scroll to position [657, 0]
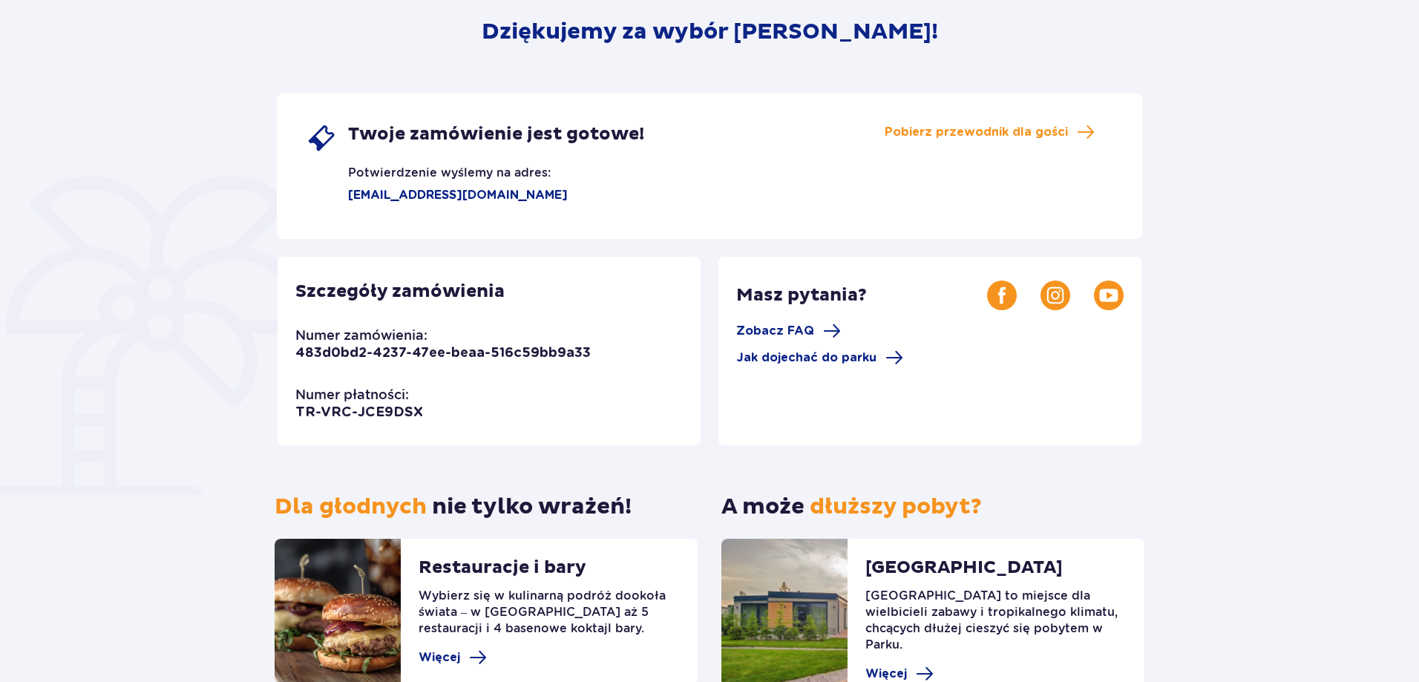
scroll to position [198, 0]
